Goal: Information Seeking & Learning: Check status

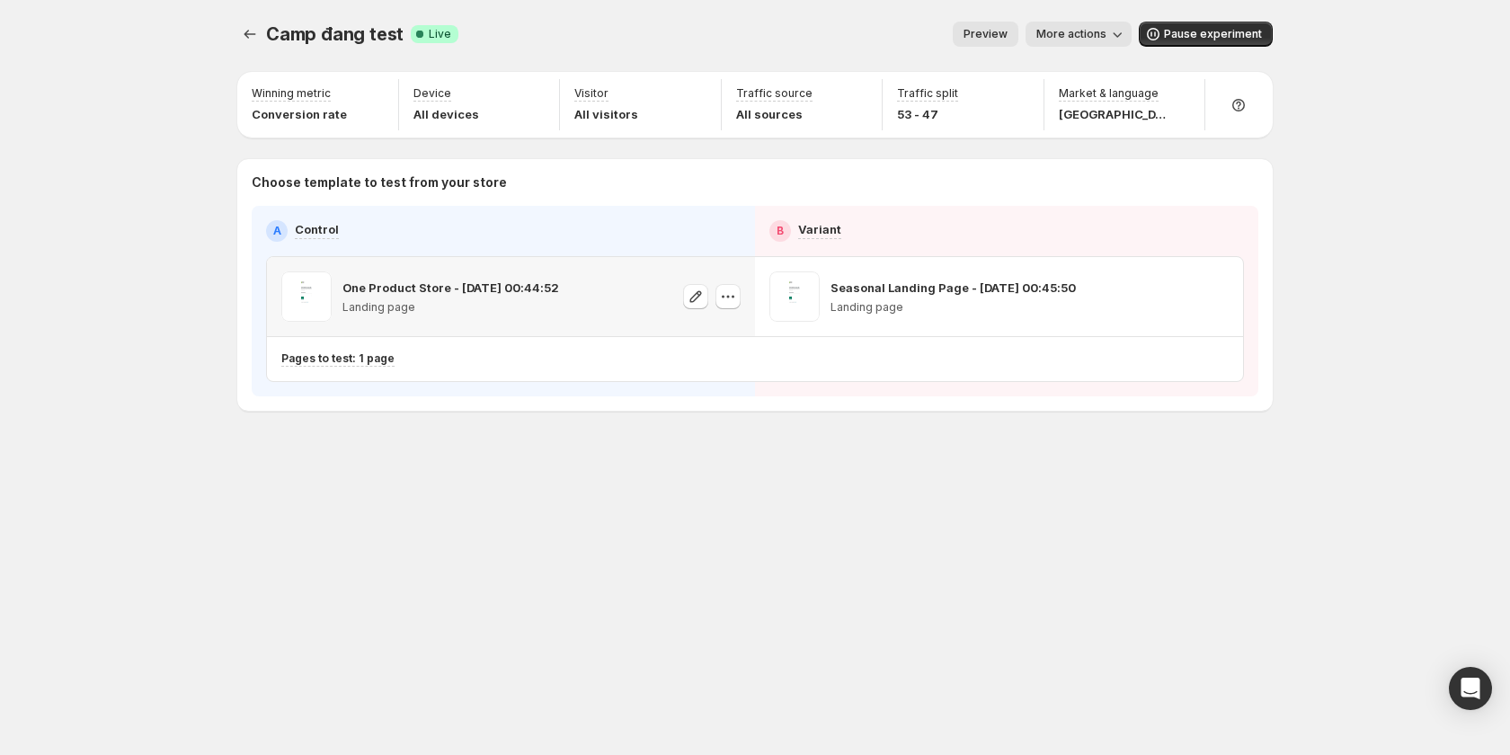
click at [1069, 32] on span "More actions" at bounding box center [1071, 34] width 70 height 14
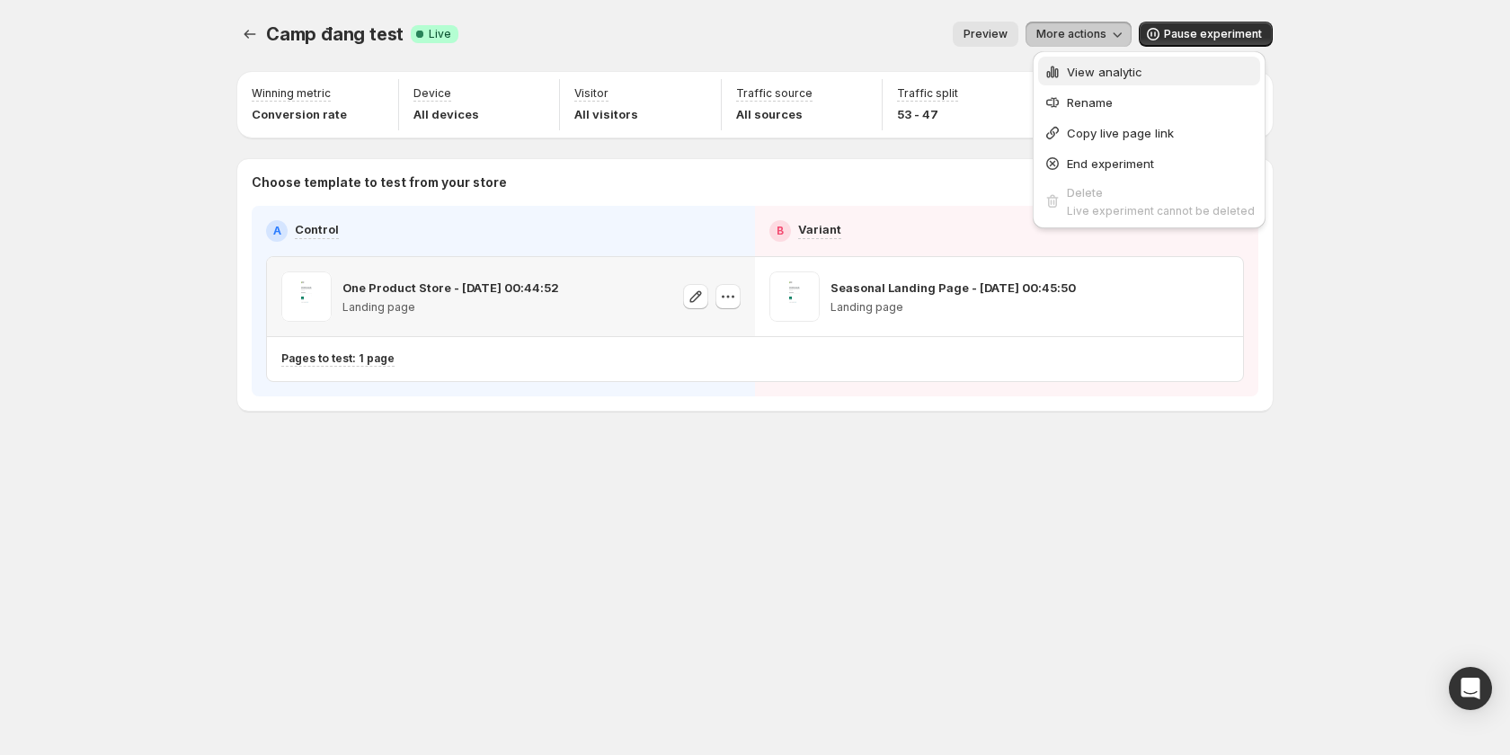
click at [1062, 84] on button "View analytic" at bounding box center [1149, 71] width 222 height 29
